Goal: Transaction & Acquisition: Obtain resource

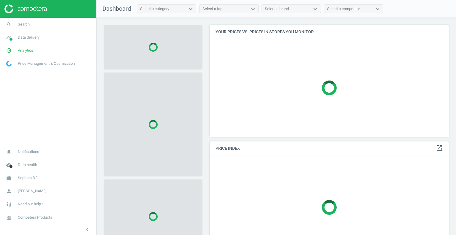
scroll to position [121, 244]
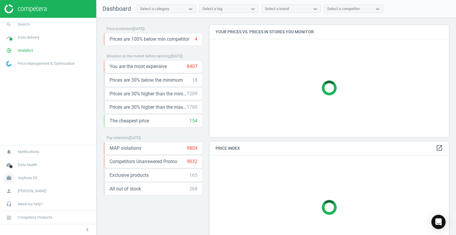
click at [34, 180] on span "Sephora DE" at bounding box center [28, 177] width 20 height 5
click at [25, 160] on span "Switch campaign" at bounding box center [20, 160] width 26 height 5
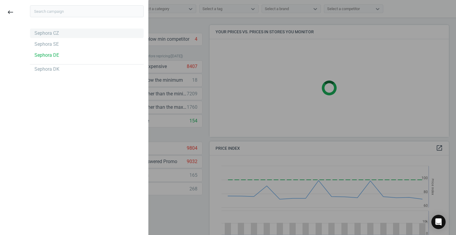
scroll to position [127, 244]
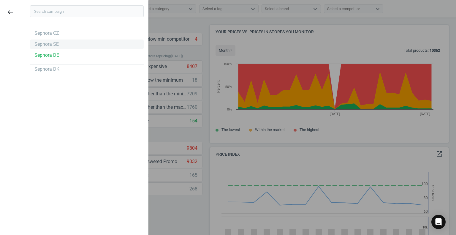
click at [57, 46] on div "Sephora SE" at bounding box center [87, 45] width 114 height 10
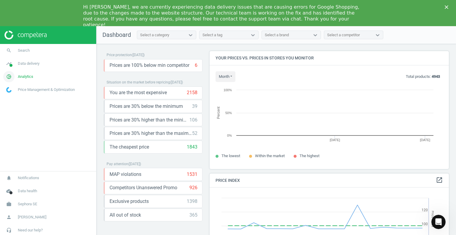
scroll to position [127, 244]
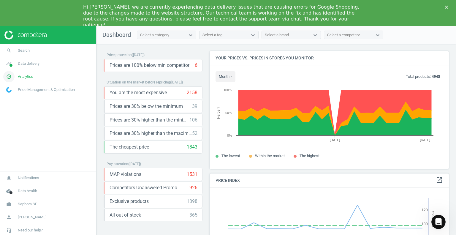
click at [30, 77] on span "Analytics" at bounding box center [25, 76] width 15 height 5
click at [14, 99] on span "Products" at bounding box center [14, 98] width 14 height 5
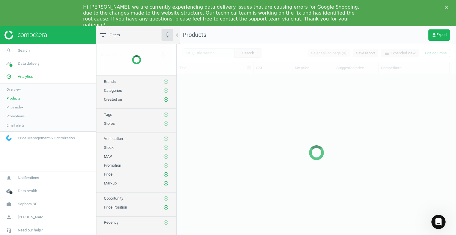
scroll to position [167, 275]
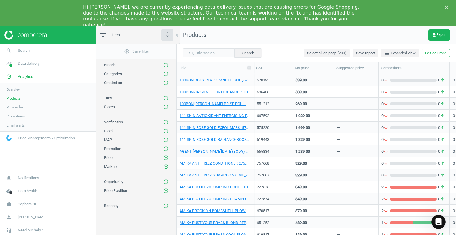
click at [19, 107] on span "Price index" at bounding box center [15, 107] width 17 height 5
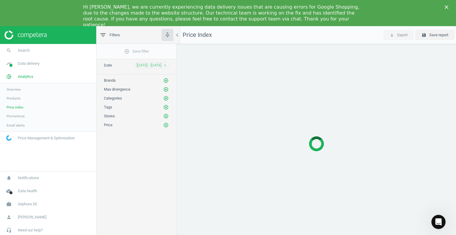
click at [17, 98] on span "Products" at bounding box center [14, 98] width 14 height 5
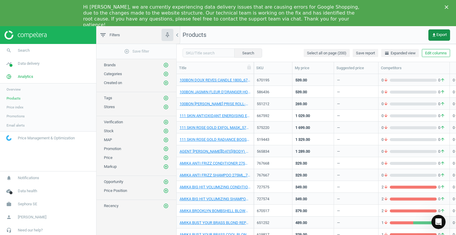
click at [448, 37] on button "get_app Export" at bounding box center [440, 34] width 22 height 11
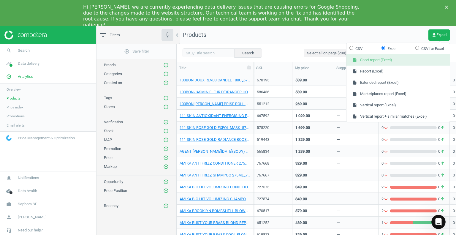
click at [380, 62] on button "insert_drive_file Short report (Excel)" at bounding box center [398, 59] width 103 height 11
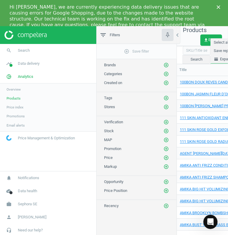
scroll to position [5, 5]
